Goal: Information Seeking & Learning: Check status

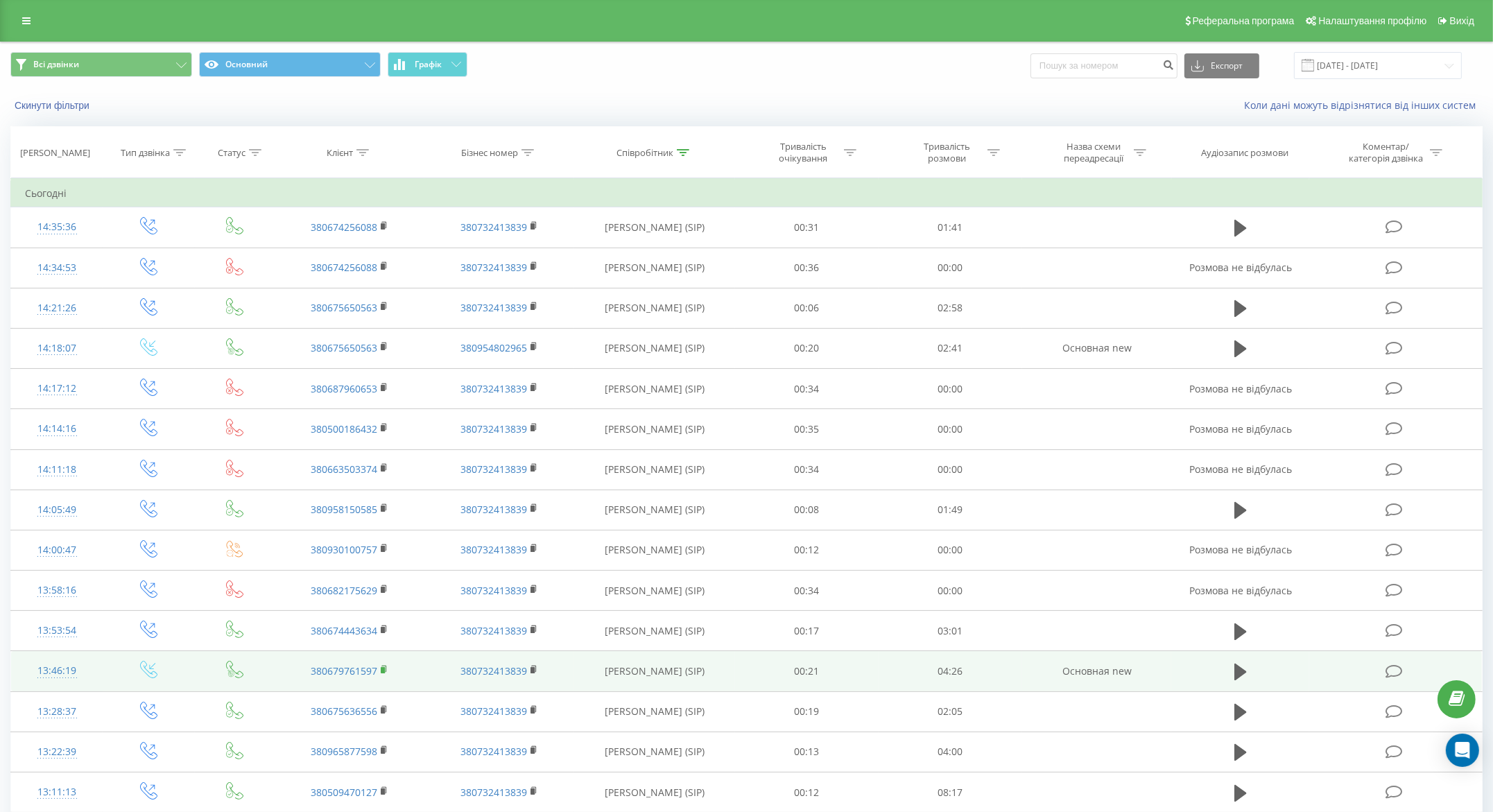
click at [387, 669] on icon at bounding box center [385, 670] width 7 height 10
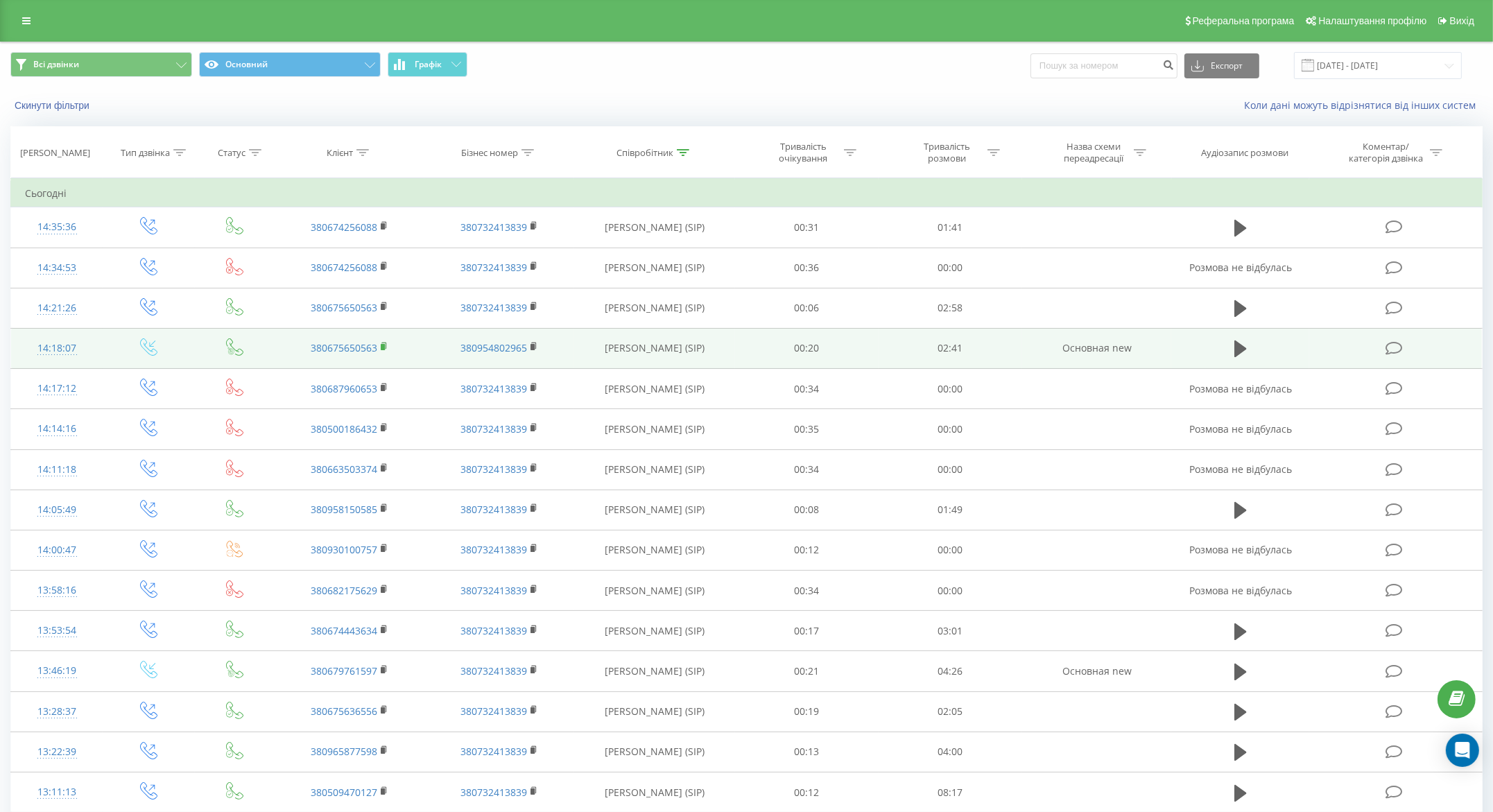
click at [388, 350] on icon at bounding box center [385, 346] width 7 height 10
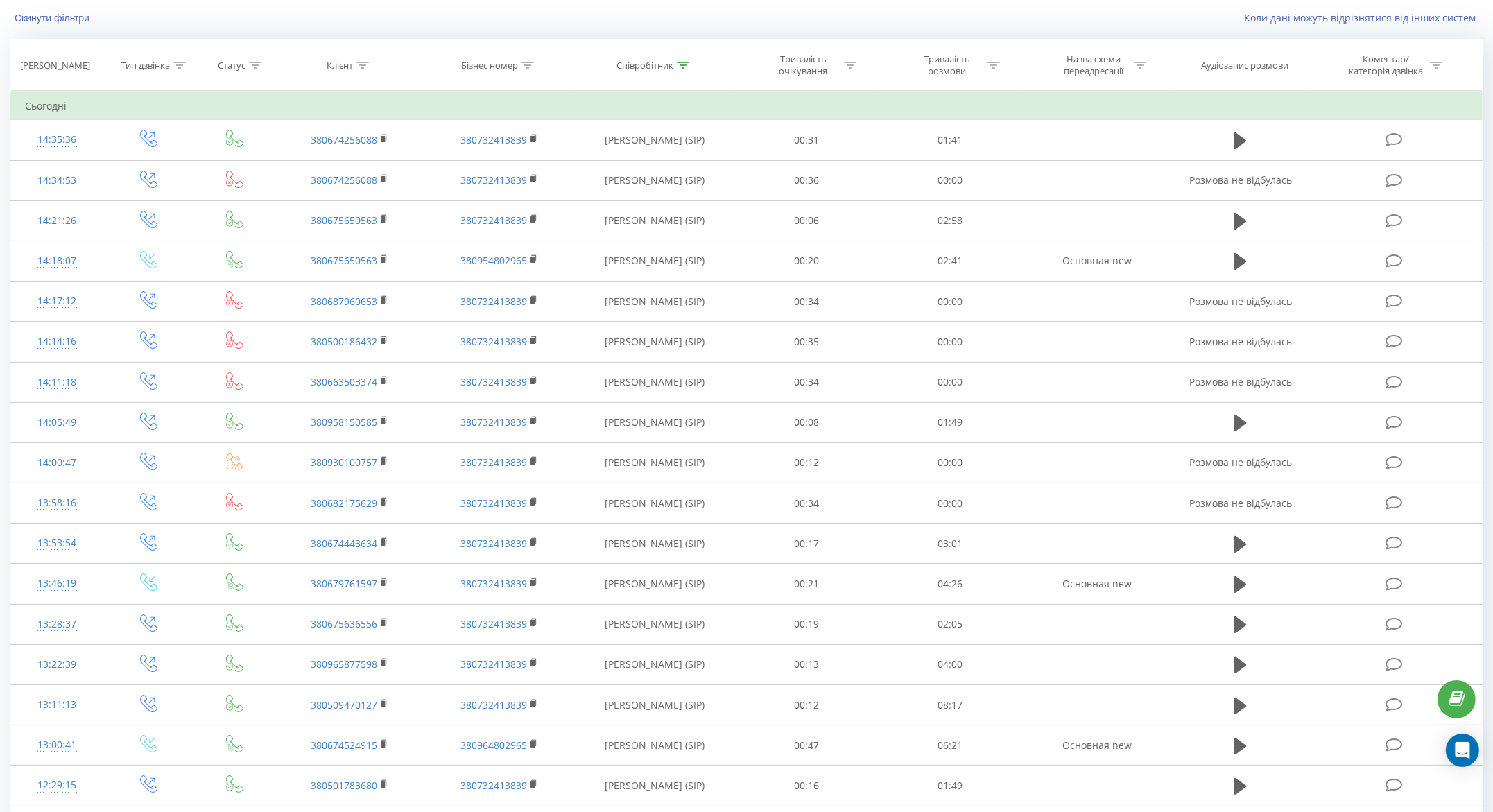
scroll to position [71, 0]
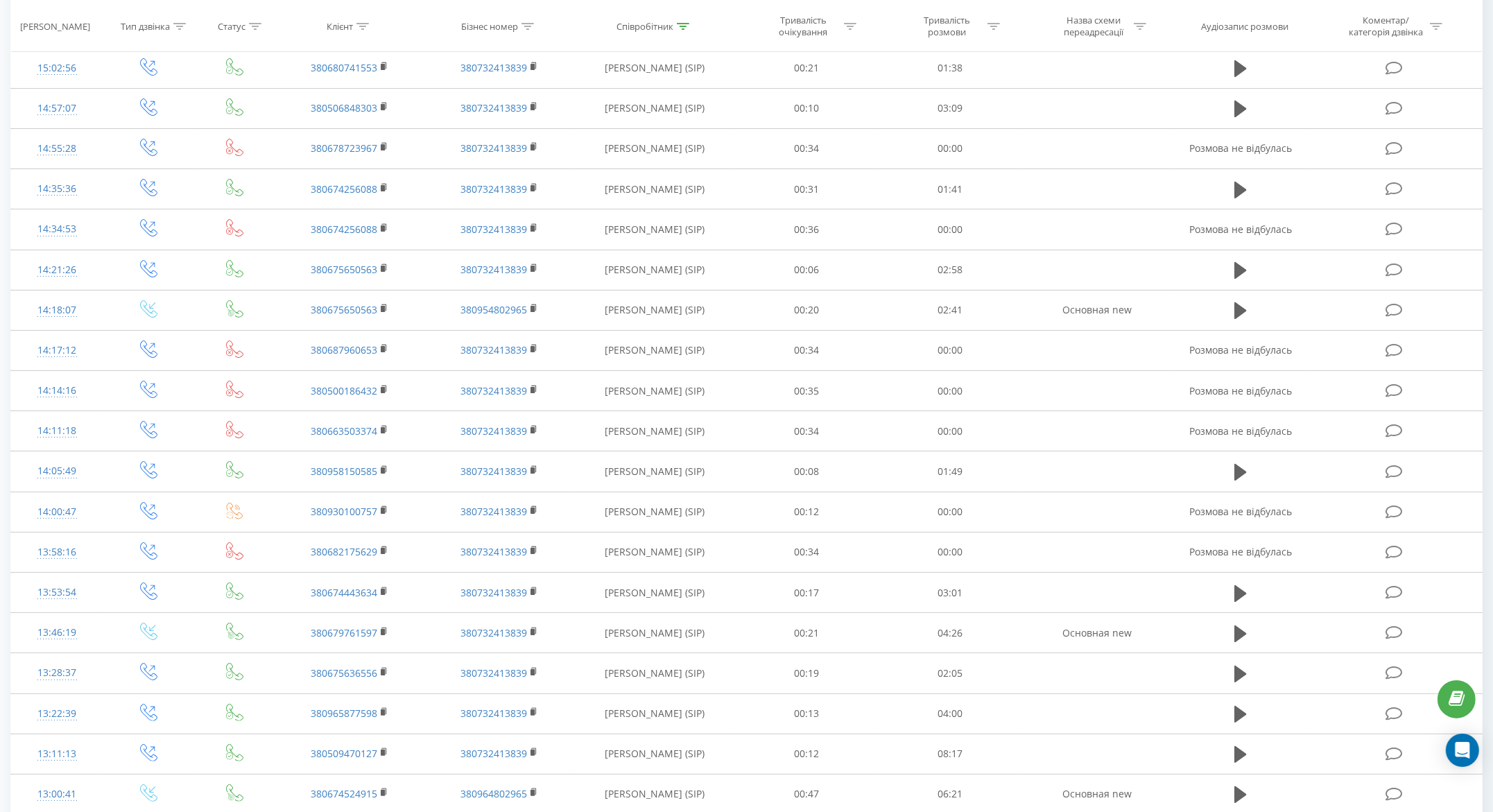
scroll to position [456, 0]
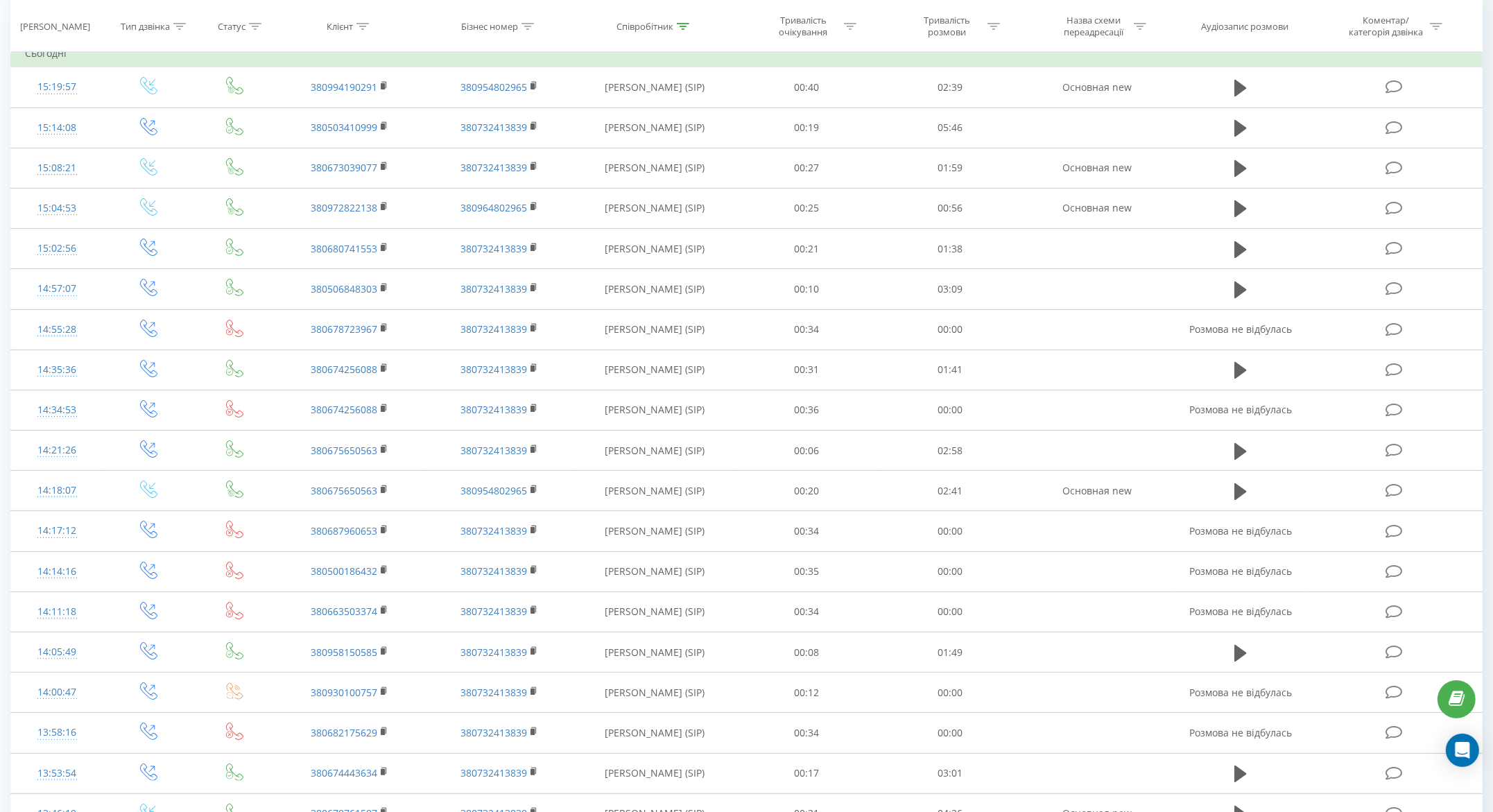
scroll to position [90, 0]
